Goal: Check status: Check status

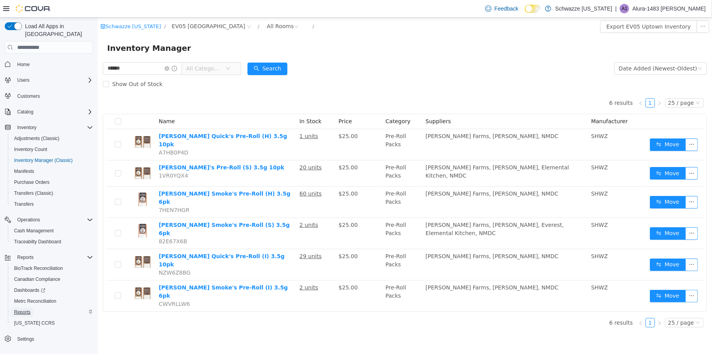
click at [22, 309] on span "Reports" at bounding box center [22, 312] width 16 height 6
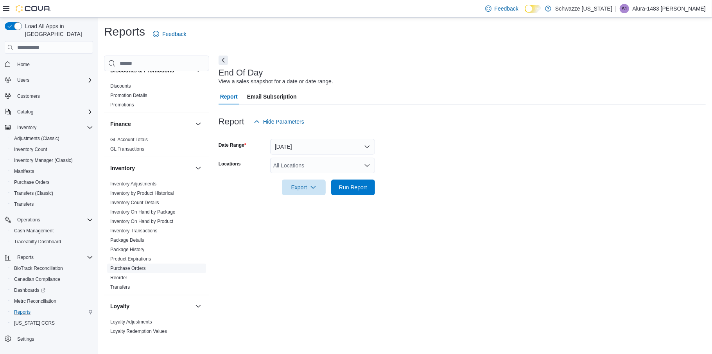
scroll to position [169, 0]
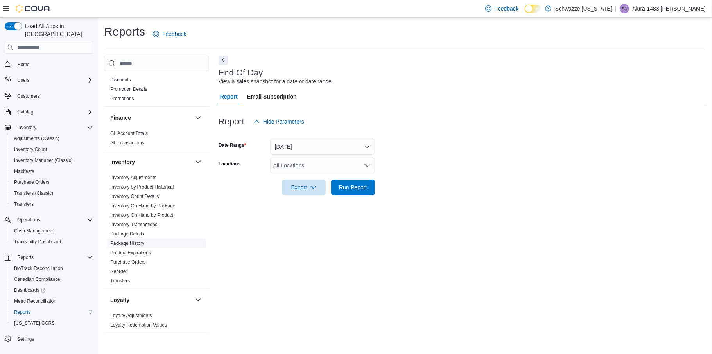
click at [132, 244] on link "Package History" at bounding box center [127, 242] width 34 height 5
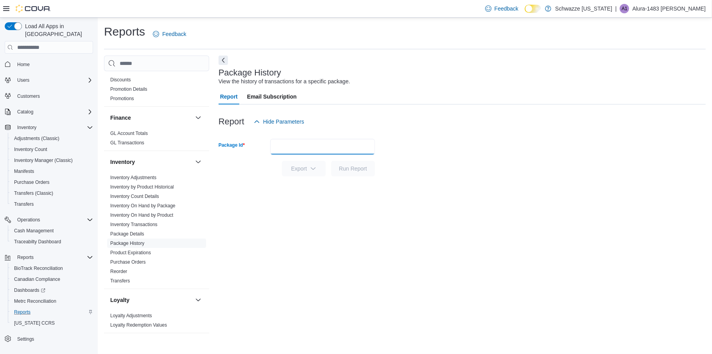
click at [303, 148] on input "Package Id" at bounding box center [322, 147] width 105 height 16
type input "**********"
click at [348, 166] on span "Run Report" at bounding box center [353, 168] width 28 height 8
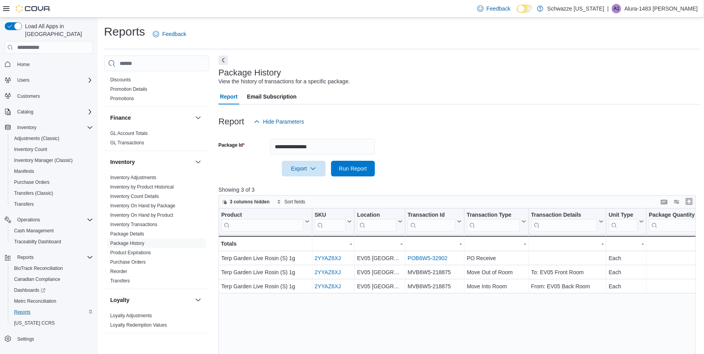
click at [694, 199] on button "Enter fullscreen" at bounding box center [688, 201] width 9 height 9
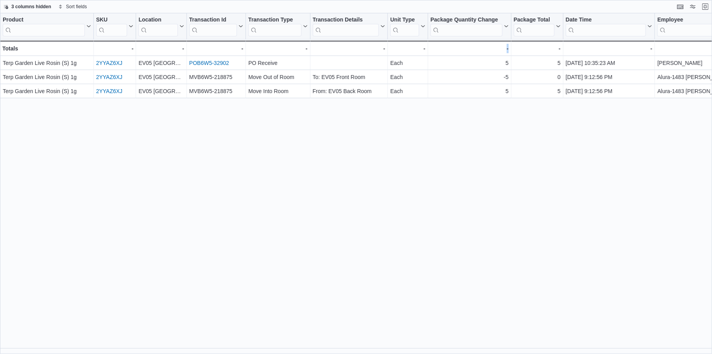
drag, startPoint x: 501, startPoint y: 346, endPoint x: 522, endPoint y: 350, distance: 21.8
click at [522, 350] on div "Product Click to view column header actions SKU Click to view column header act…" at bounding box center [356, 183] width 712 height 340
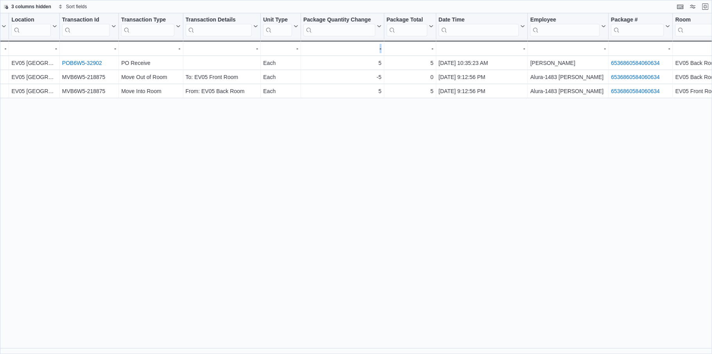
scroll to position [0, 149]
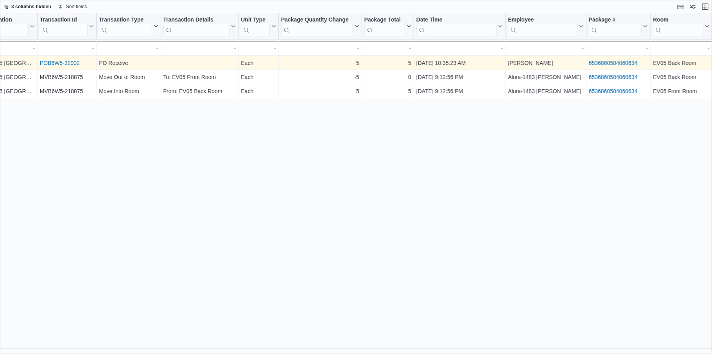
click at [612, 59] on div "6536860584060634" at bounding box center [618, 62] width 59 height 9
click at [616, 64] on link "6536860584060634" at bounding box center [613, 63] width 49 height 6
